Goal: Task Accomplishment & Management: Complete application form

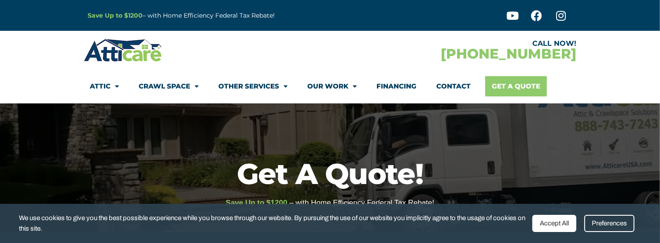
click at [513, 84] on link "Get A Quote" at bounding box center [516, 86] width 62 height 20
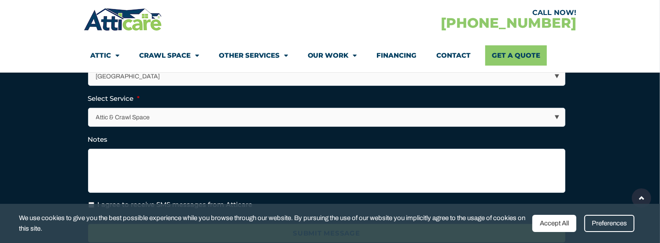
scroll to position [308, 0]
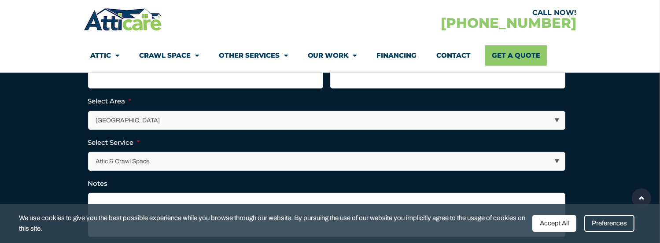
click at [165, 114] on select "Los Angeles Area San Francisco Bay Area New Jersey / New York Area Other Areas" at bounding box center [327, 120] width 476 height 18
select select "[US_STATE] / [US_STATE][GEOGRAPHIC_DATA]"
click at [89, 111] on select "Los Angeles Area San Francisco Bay Area New Jersey / New York Area Other Areas" at bounding box center [327, 120] width 476 height 18
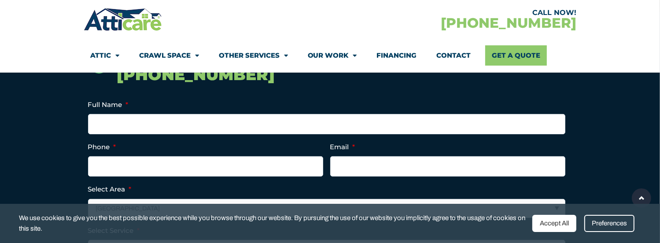
scroll to position [220, 0]
